Goal: Answer question/provide support: Ask a question

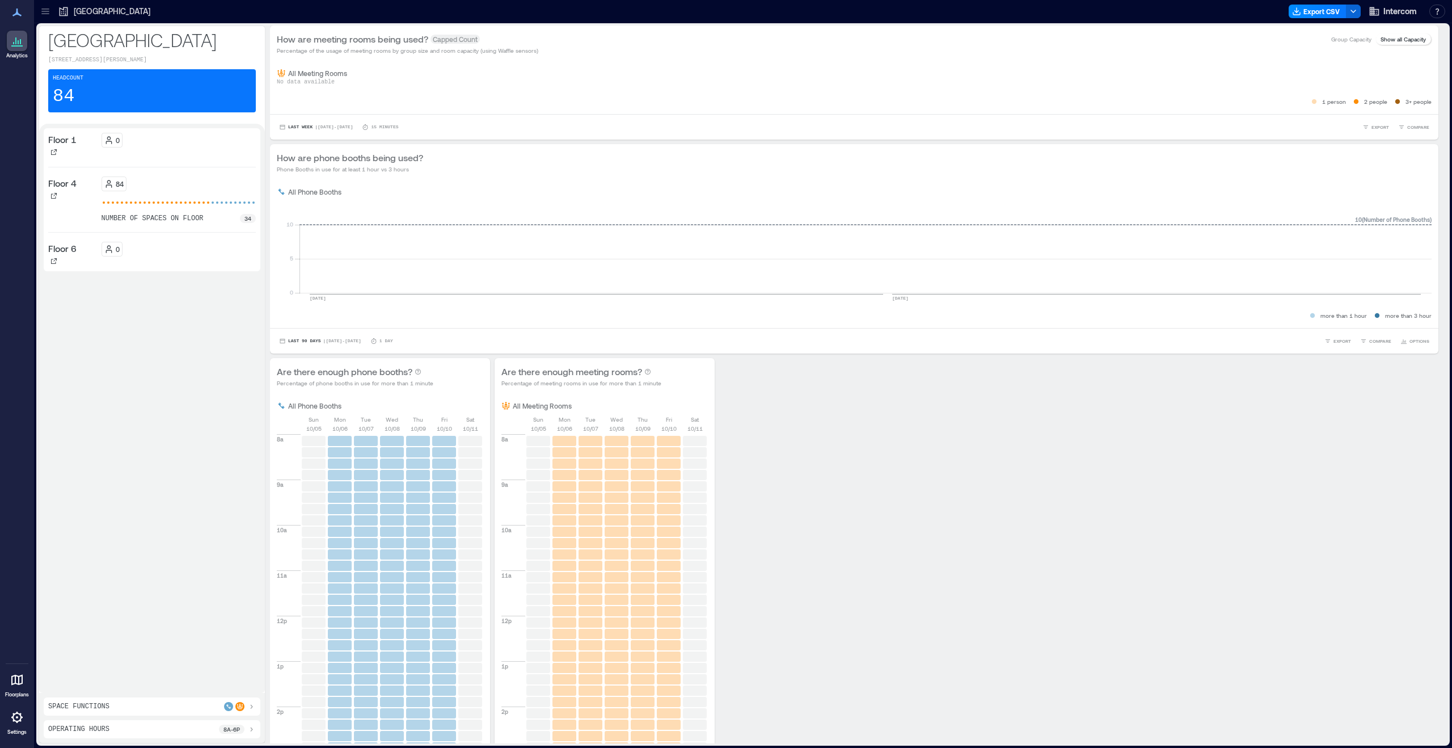
click at [13, 720] on icon at bounding box center [16, 716] width 11 height 11
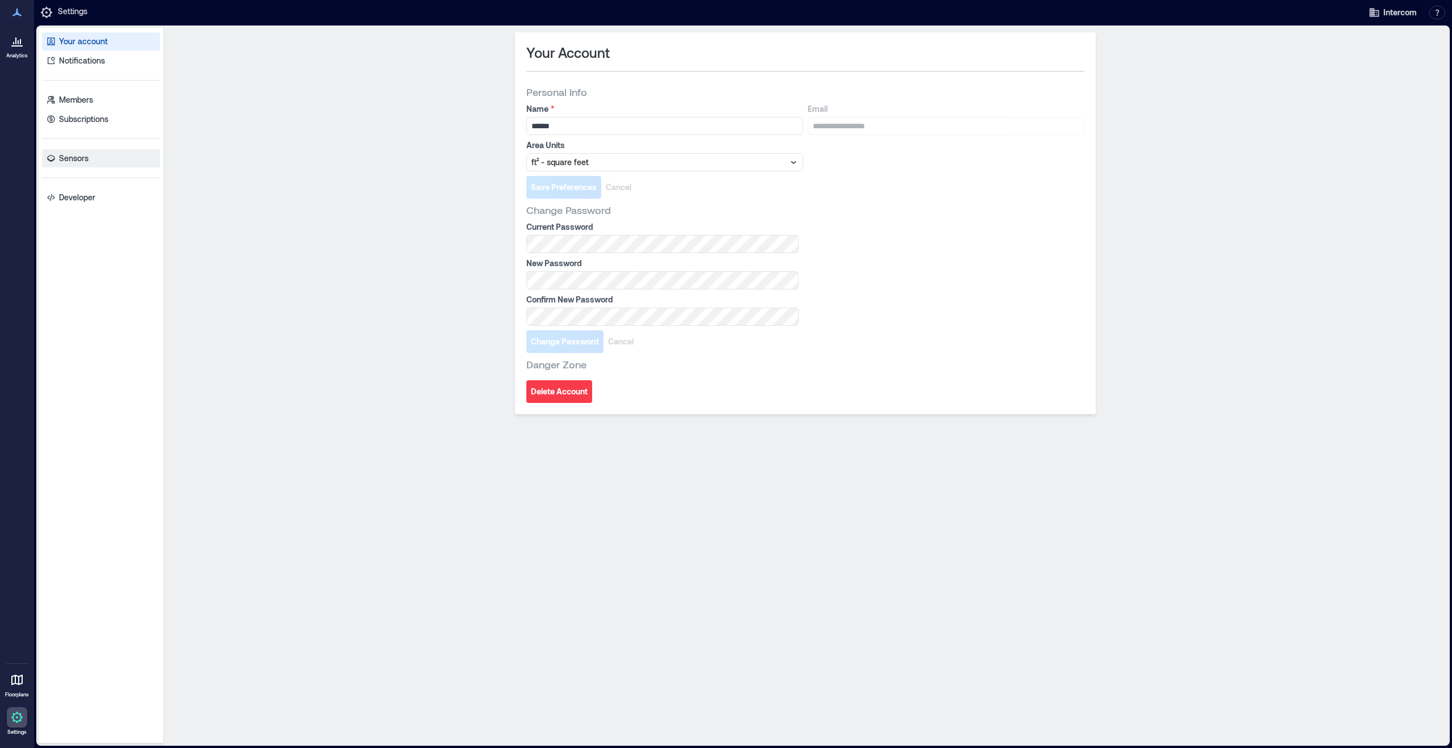
click at [79, 151] on link "Sensors" at bounding box center [101, 158] width 118 height 18
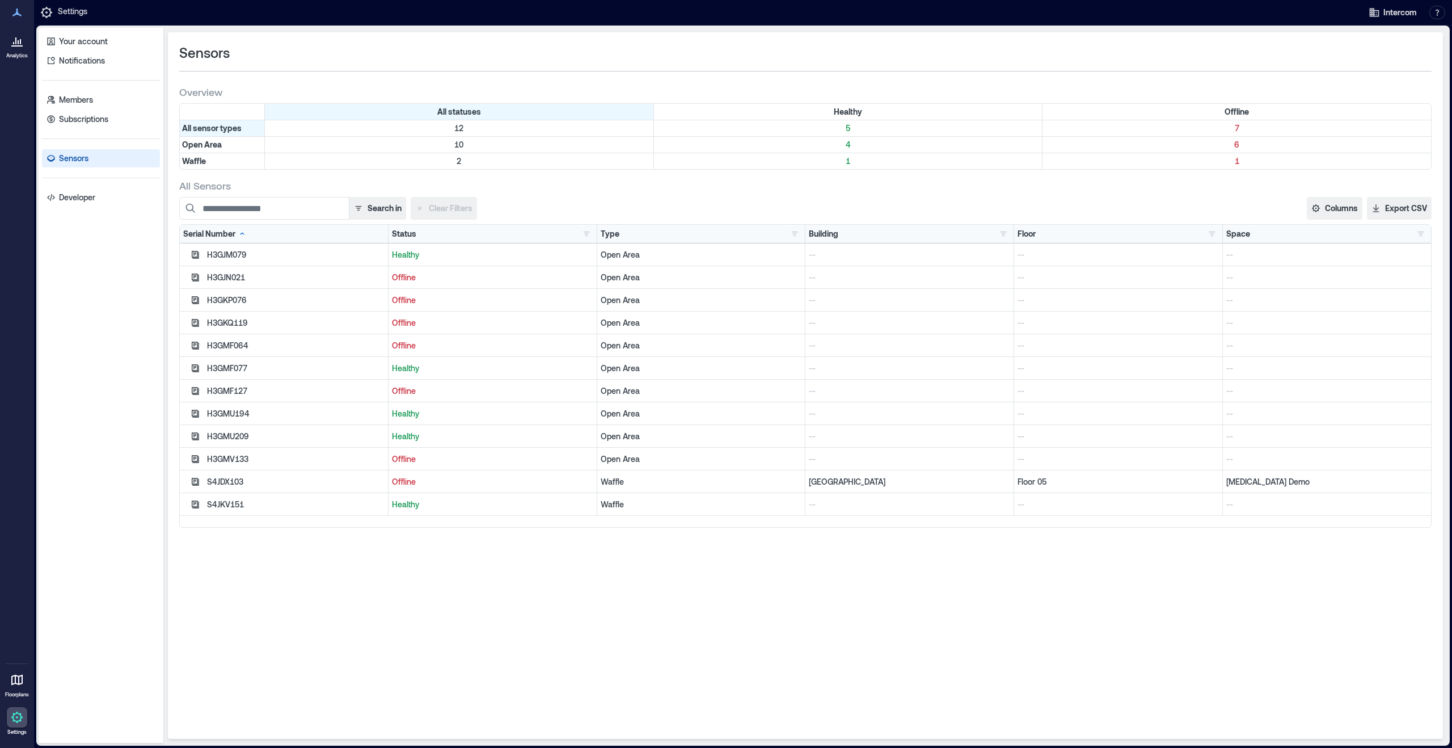
click at [292, 504] on div "S4JKV151" at bounding box center [296, 504] width 178 height 11
click at [230, 506] on div "S4JKV151" at bounding box center [296, 504] width 178 height 11
click at [406, 507] on p "Healthy" at bounding box center [492, 504] width 201 height 11
click at [910, 508] on p "--" at bounding box center [909, 504] width 201 height 11
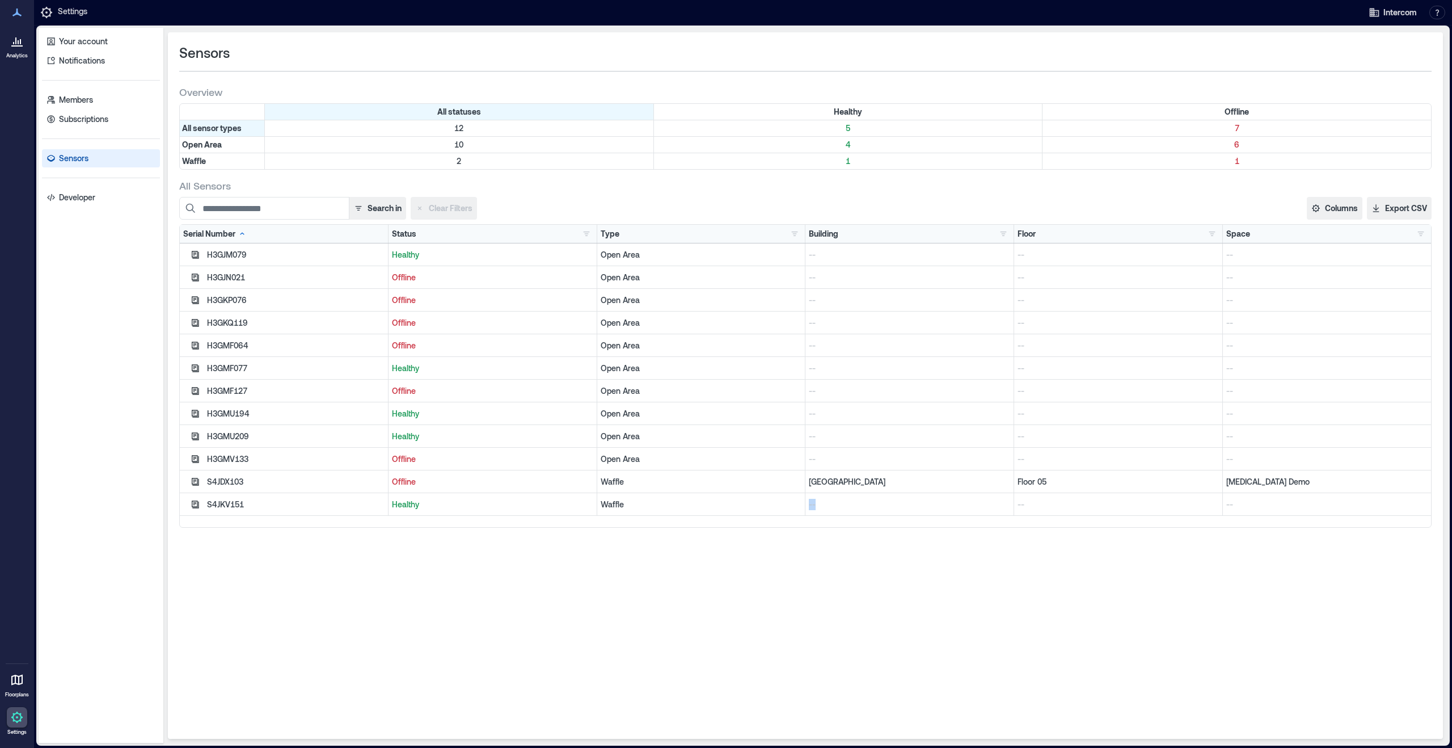
click at [910, 508] on p "--" at bounding box center [909, 504] width 201 height 11
click at [853, 483] on p "[GEOGRAPHIC_DATA]" at bounding box center [909, 481] width 201 height 11
click at [680, 504] on div "Waffle" at bounding box center [701, 504] width 201 height 11
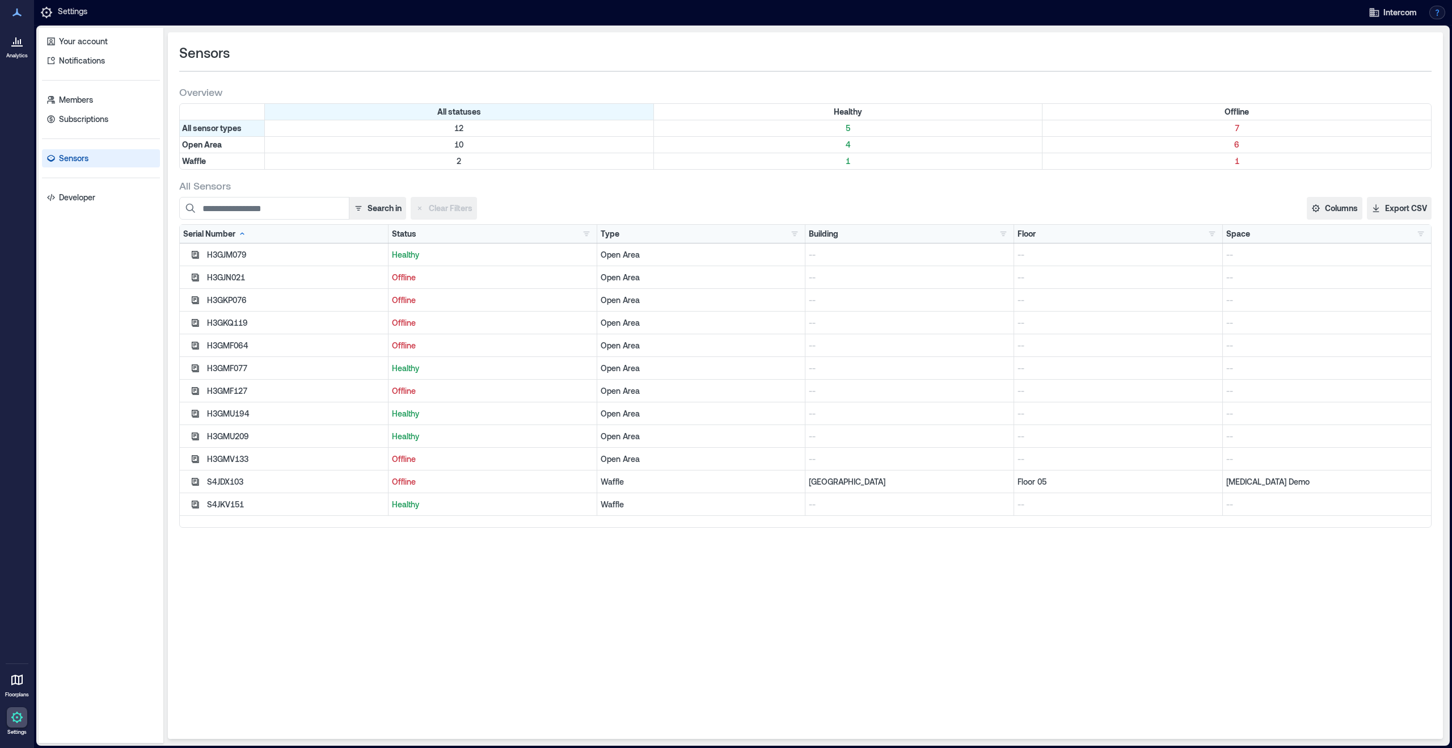
click at [1434, 15] on button "button" at bounding box center [1438, 13] width 16 height 14
click at [1336, 124] on button "Chat with Support" at bounding box center [1377, 125] width 130 height 18
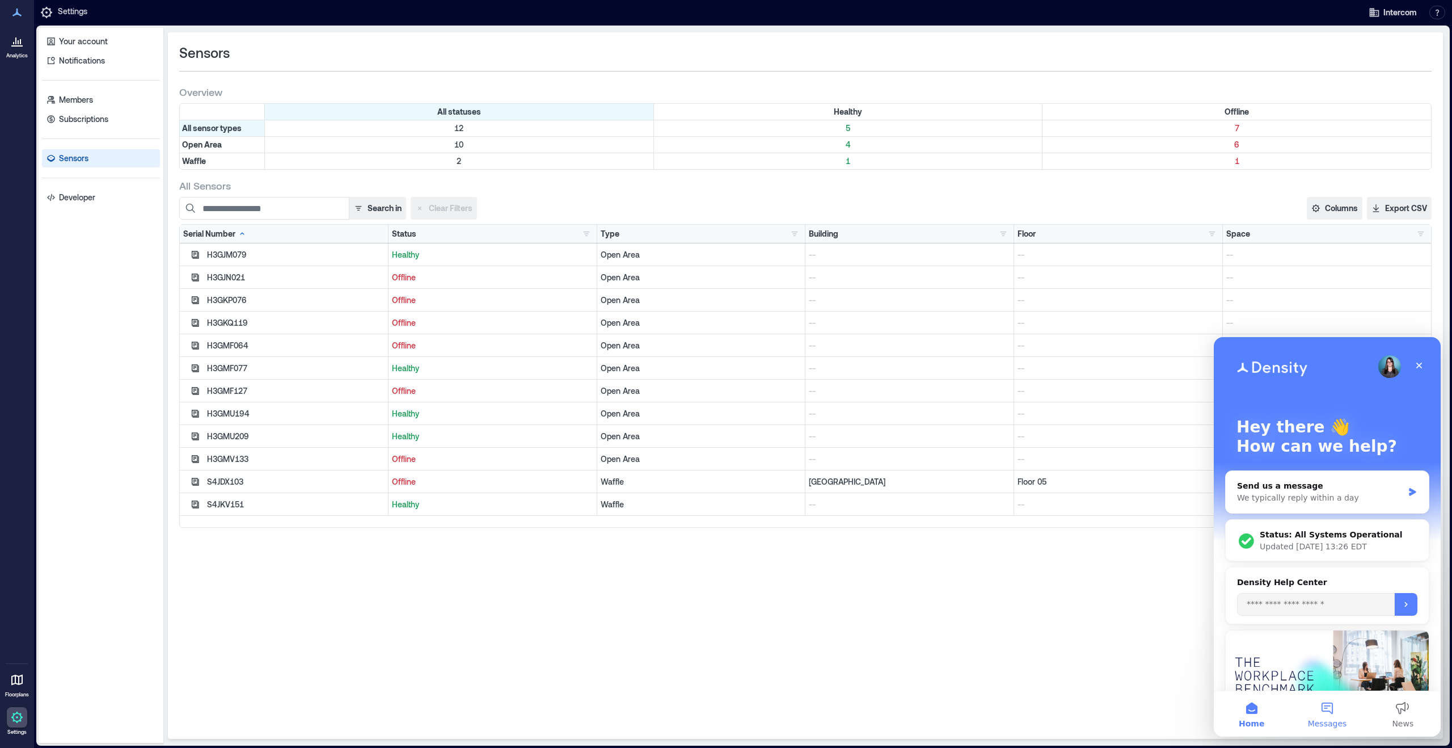
click at [1321, 715] on button "Messages" at bounding box center [1327, 713] width 75 height 45
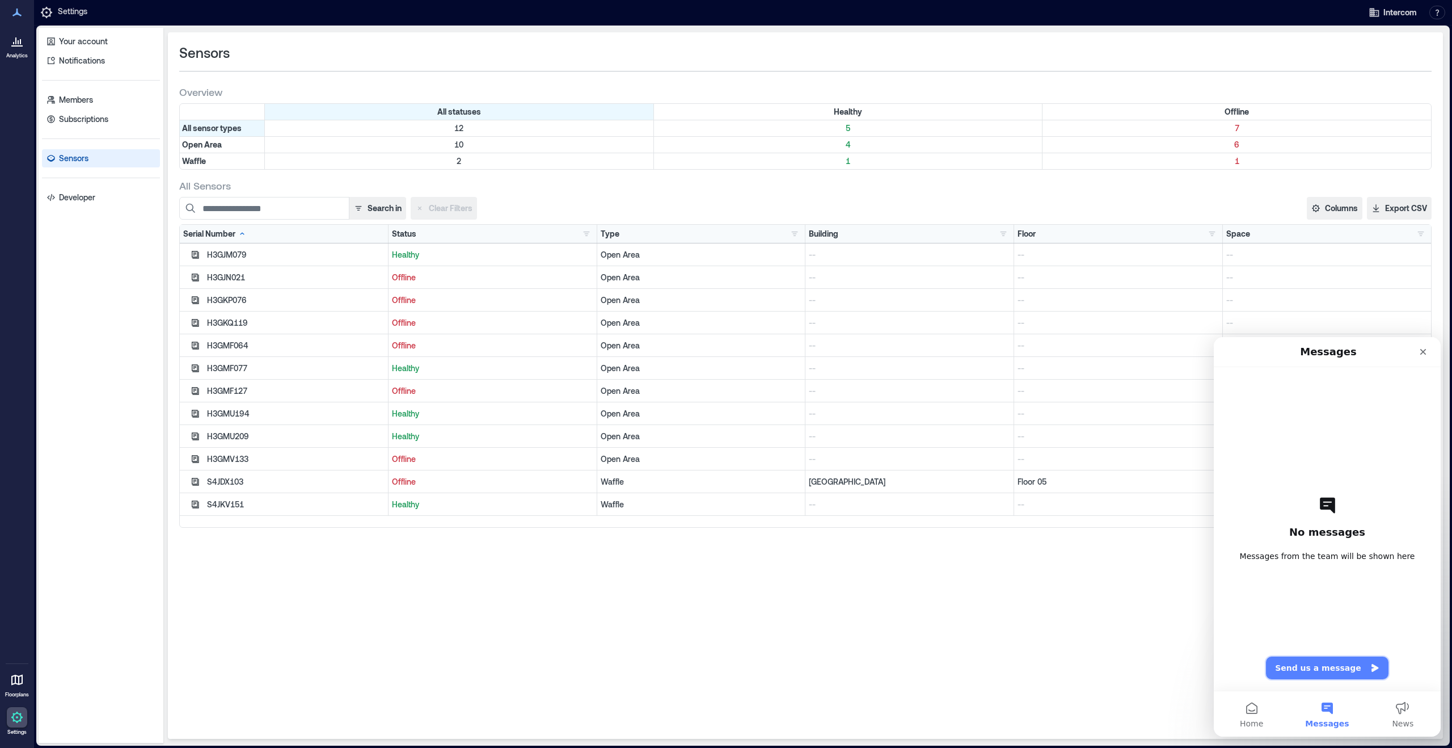
click at [1321, 665] on button "Send us a message" at bounding box center [1327, 667] width 123 height 23
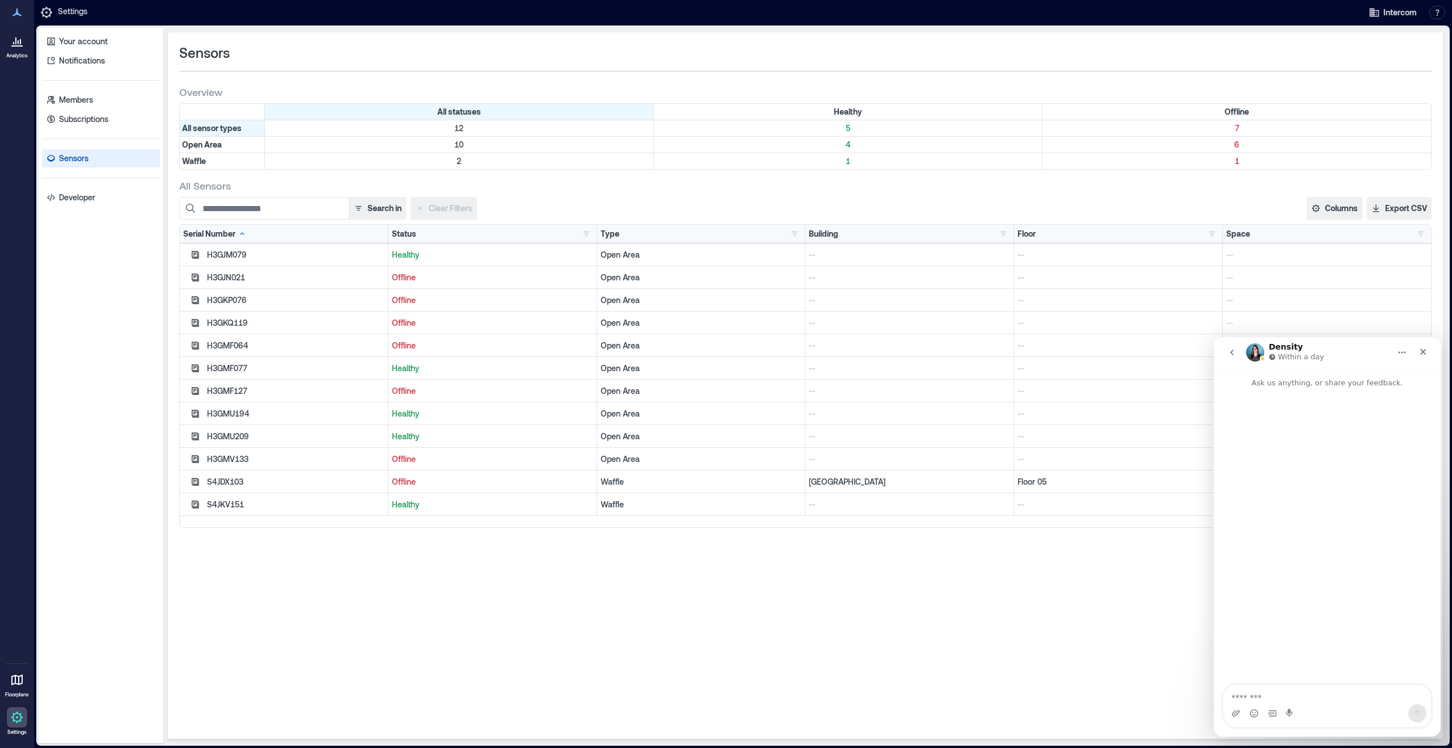
click at [1233, 352] on icon "go back" at bounding box center [1232, 352] width 9 height 9
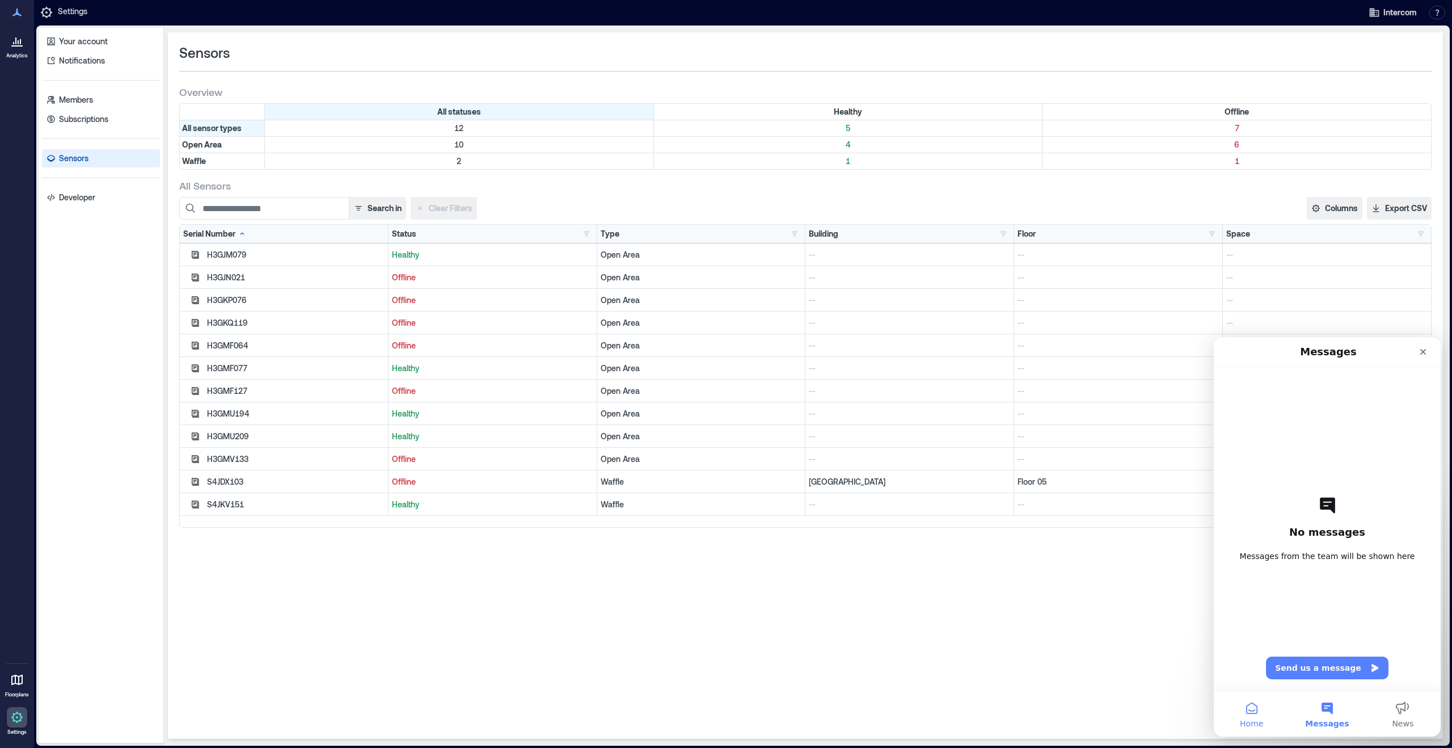
click at [1250, 701] on button "Home" at bounding box center [1251, 713] width 75 height 45
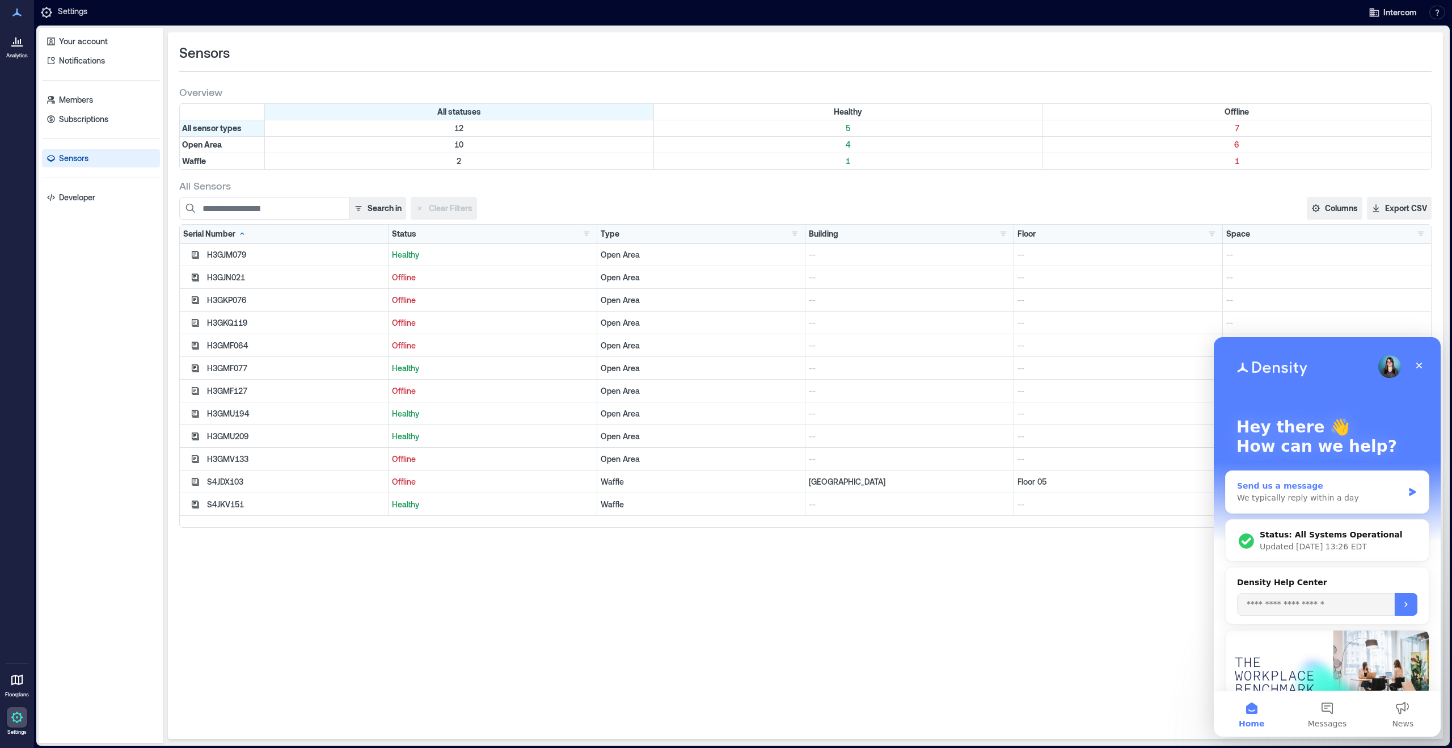
click at [1329, 498] on div "We typically reply within a day" at bounding box center [1320, 498] width 166 height 12
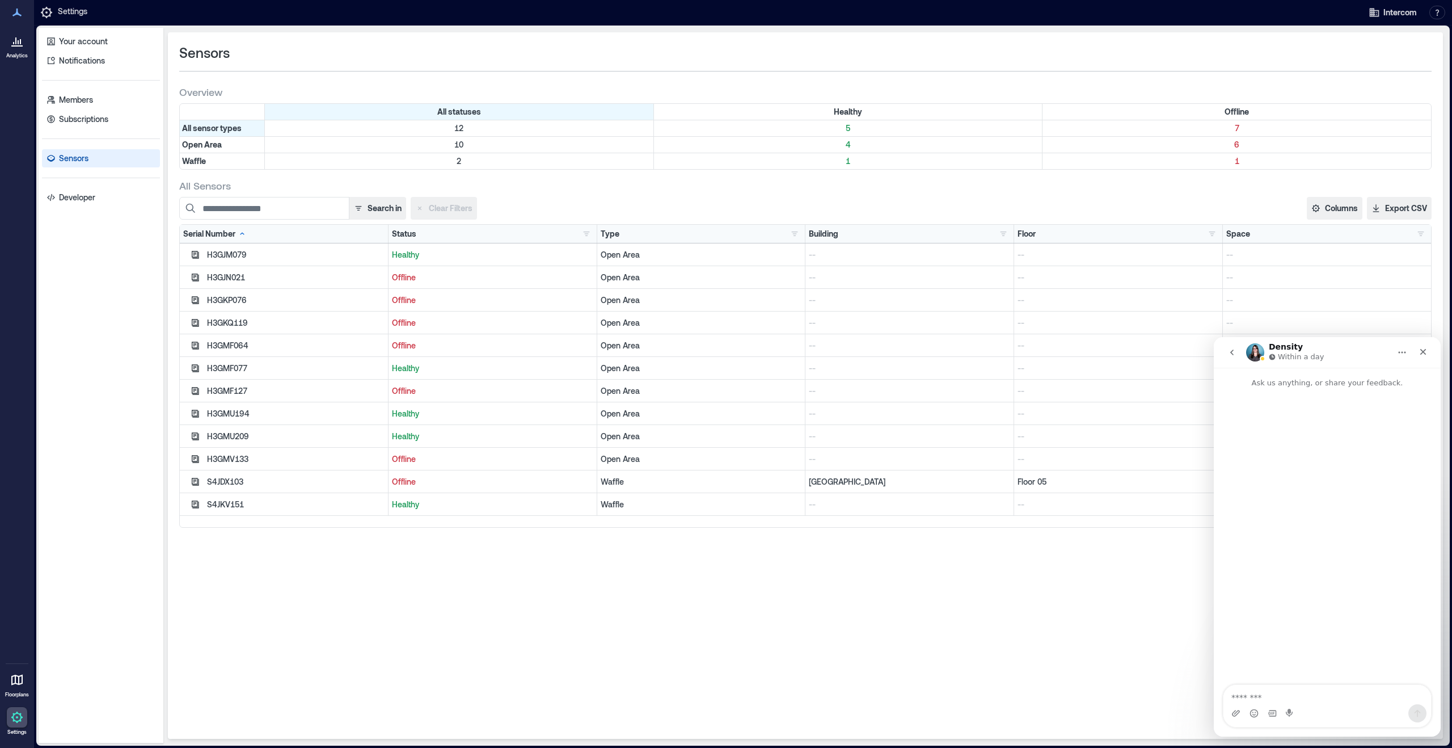
click at [1230, 360] on button "go back" at bounding box center [1232, 353] width 22 height 22
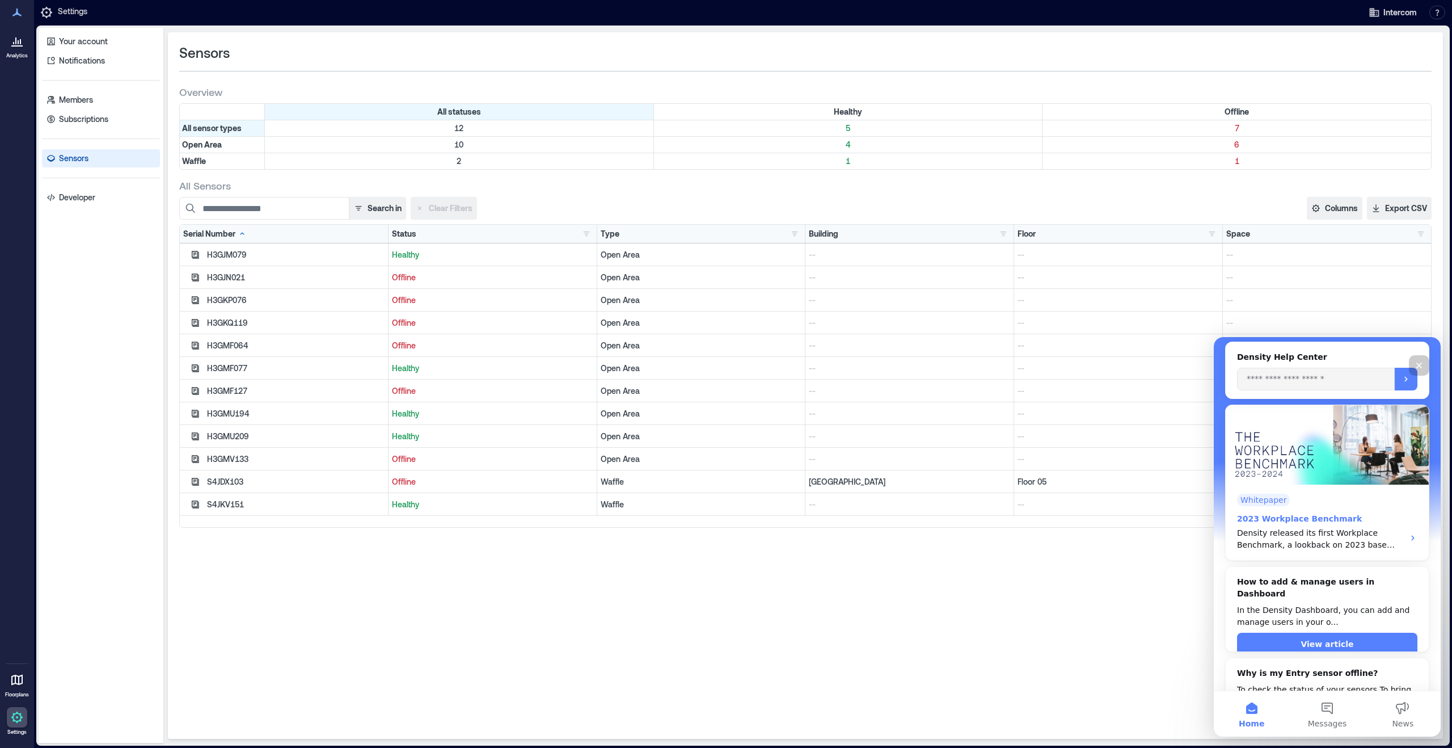
scroll to position [375, 0]
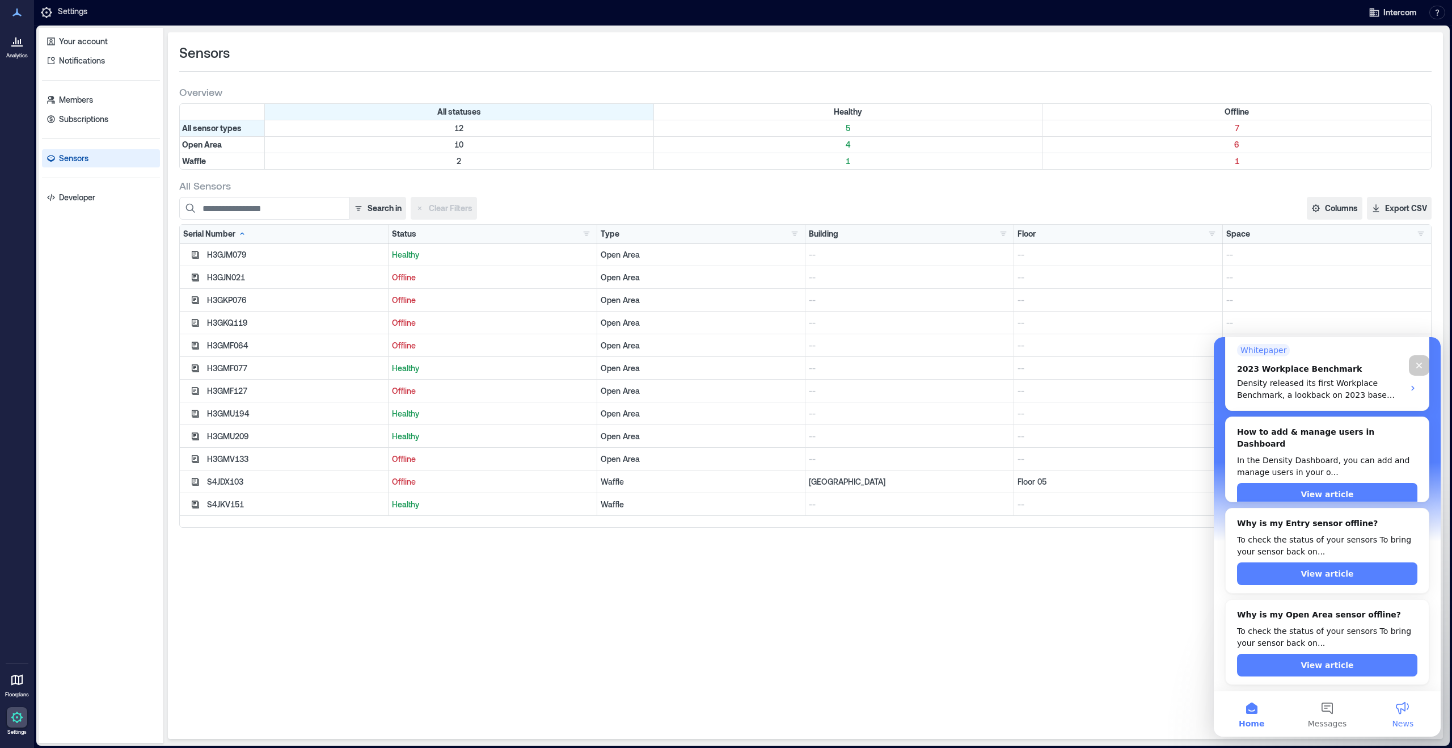
click at [1402, 714] on button "News" at bounding box center [1403, 713] width 75 height 45
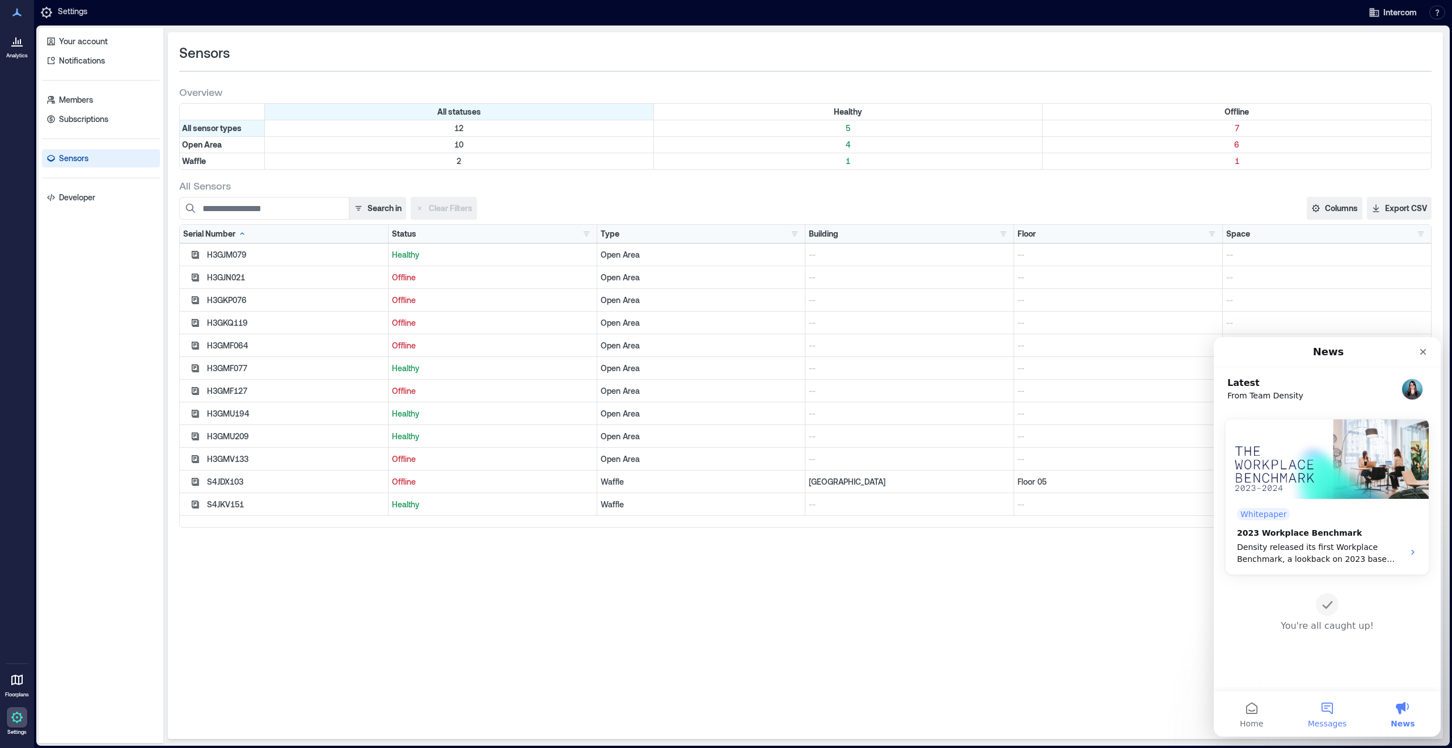
click at [1342, 714] on button "Messages" at bounding box center [1327, 713] width 75 height 45
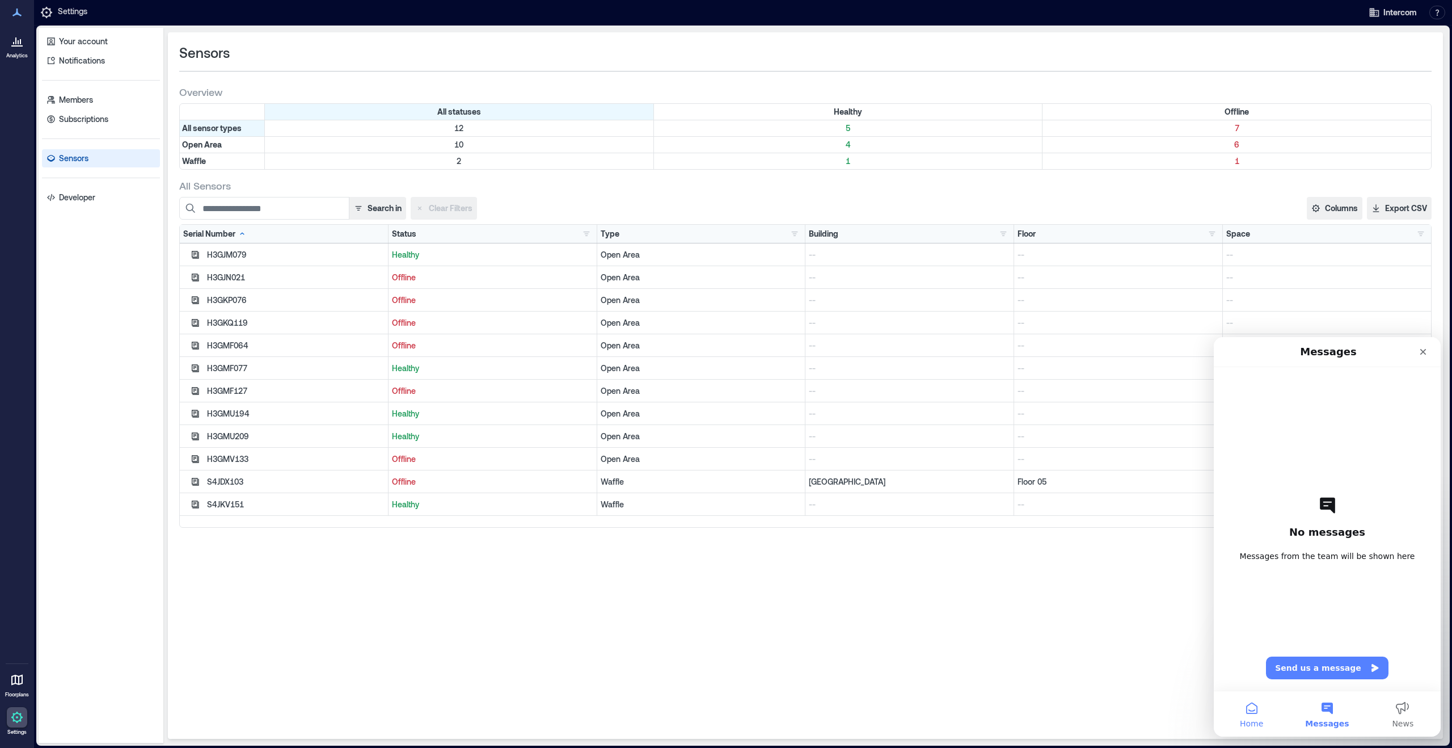
click at [1254, 706] on button "Home" at bounding box center [1251, 713] width 75 height 45
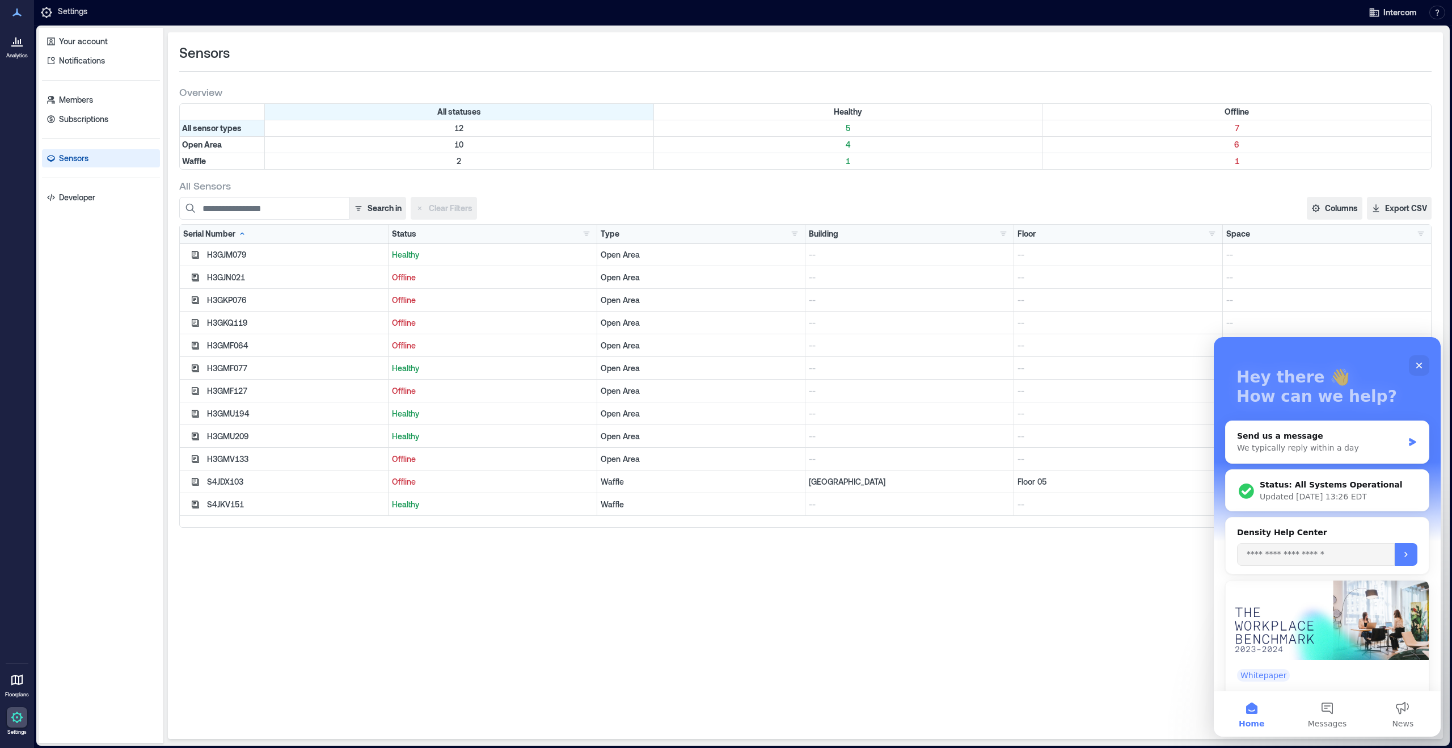
scroll to position [49, 0]
click at [1331, 556] on input "Search for an article" at bounding box center [1316, 555] width 158 height 23
type input "*"
type input "**********"
click at [1338, 211] on button "Columns" at bounding box center [1335, 208] width 56 height 23
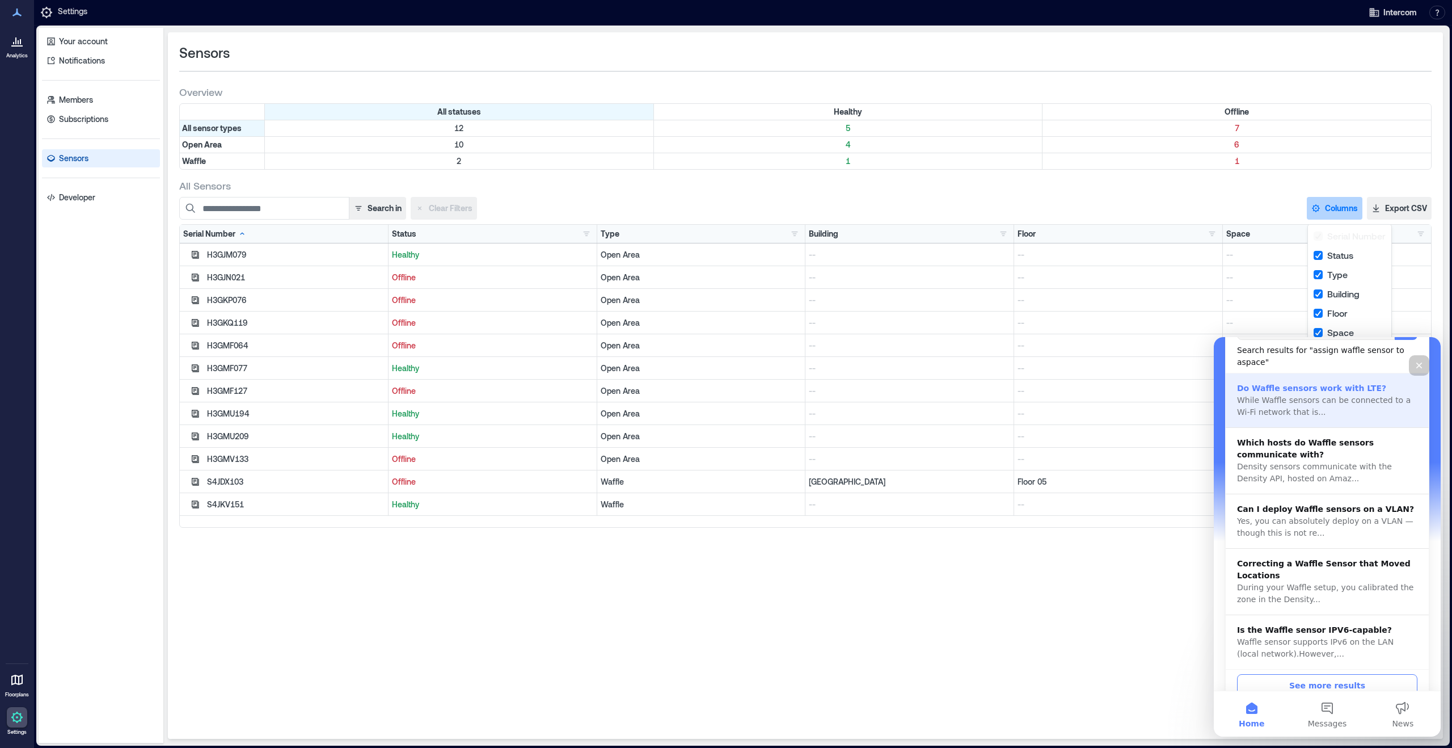
scroll to position [300, 0]
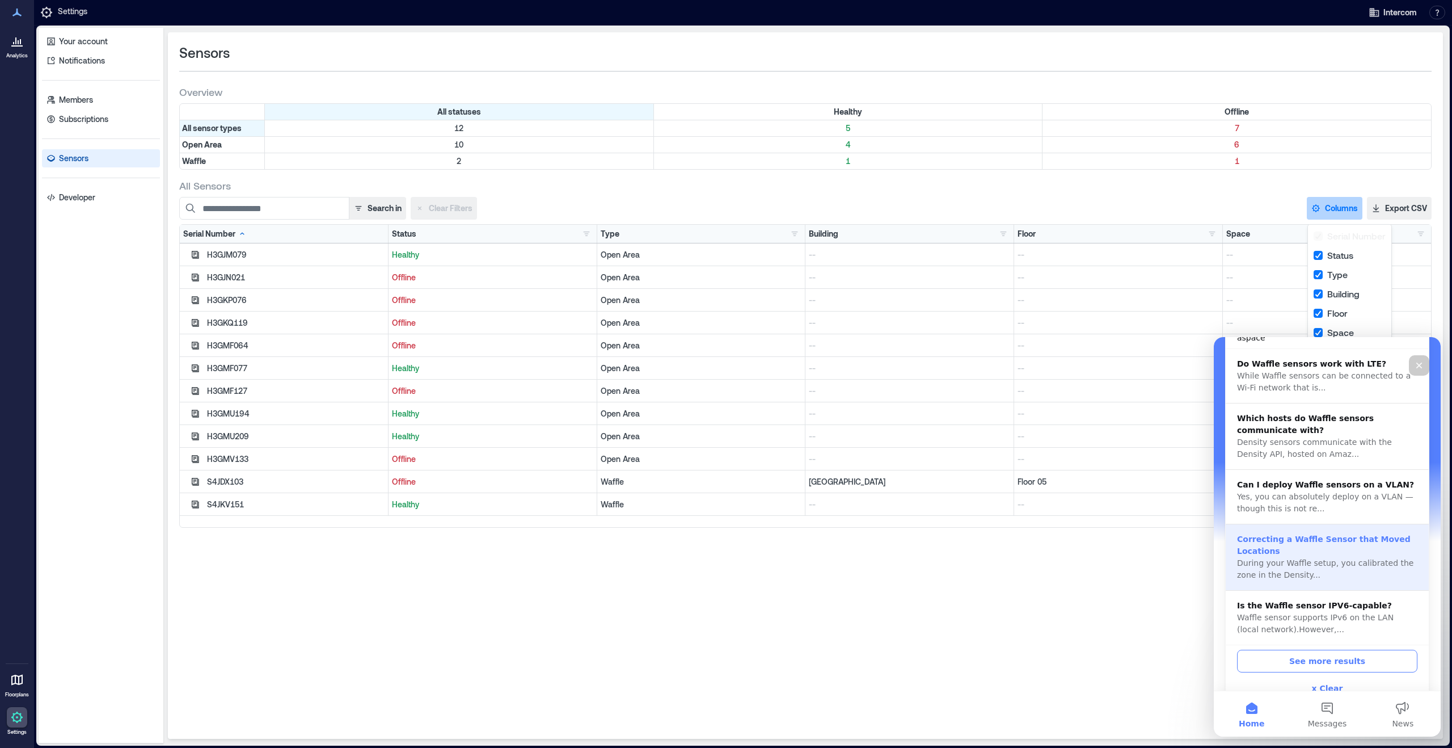
click at [1343, 556] on div "Correcting a Waffle Sensor that Moved Locations" at bounding box center [1327, 545] width 180 height 24
